Goal: Information Seeking & Learning: Find contact information

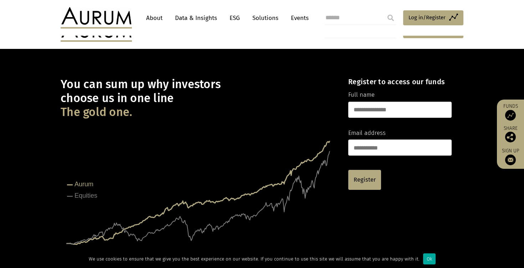
scroll to position [735, 0]
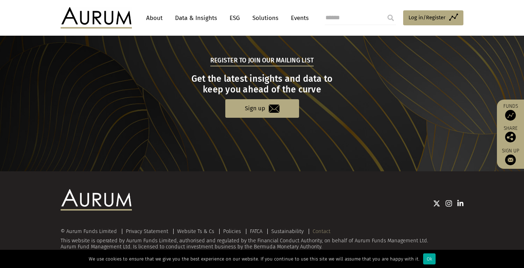
click at [322, 231] on link "Contact" at bounding box center [322, 231] width 18 height 6
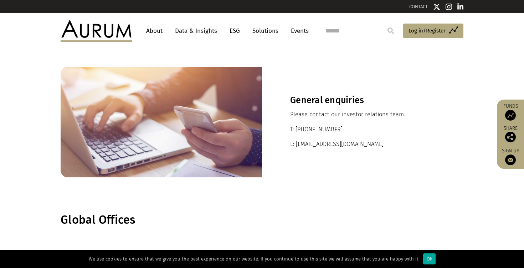
scroll to position [14, 0]
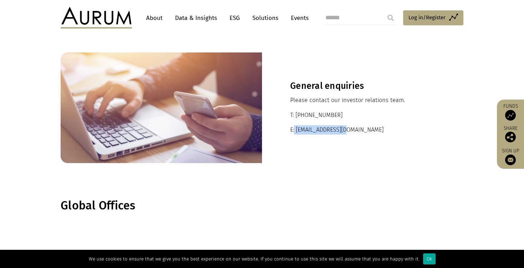
drag, startPoint x: 351, startPoint y: 133, endPoint x: 296, endPoint y: 130, distance: 54.6
click at [295, 129] on p "E: ir@aurumfunds.com" at bounding box center [362, 129] width 145 height 9
copy p "ir@aurumfunds.com"
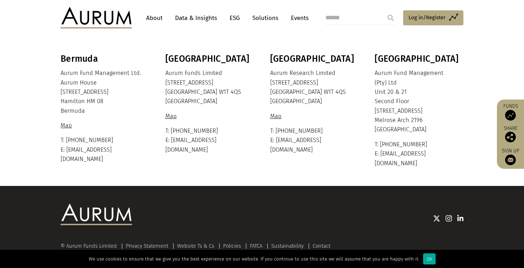
scroll to position [197, 0]
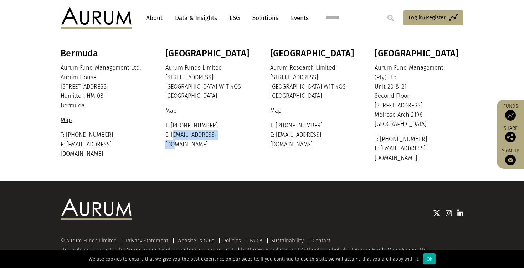
drag, startPoint x: 230, startPoint y: 133, endPoint x: 172, endPoint y: 134, distance: 58.1
click at [172, 134] on p "T: +44 20 7589 1130 E: ir@aurumfunds.com" at bounding box center [208, 135] width 87 height 28
copy p "ir@aurumfunds.com"
